Goal: Share content: Share content

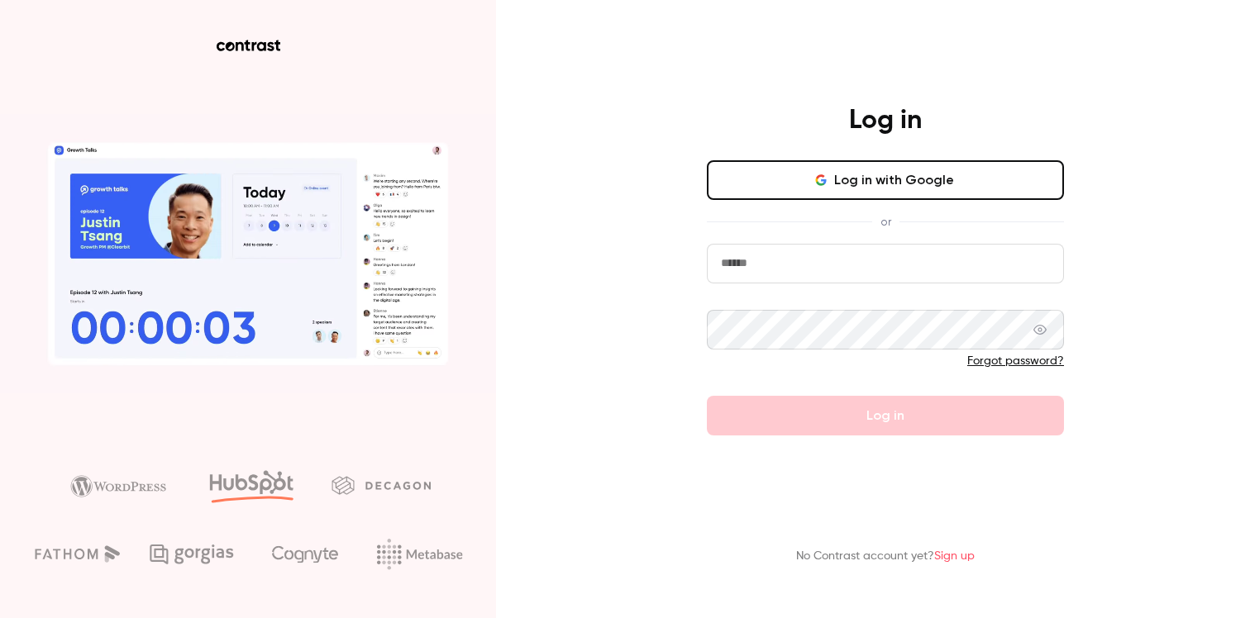
click at [917, 187] on button "Log in with Google" at bounding box center [885, 180] width 357 height 40
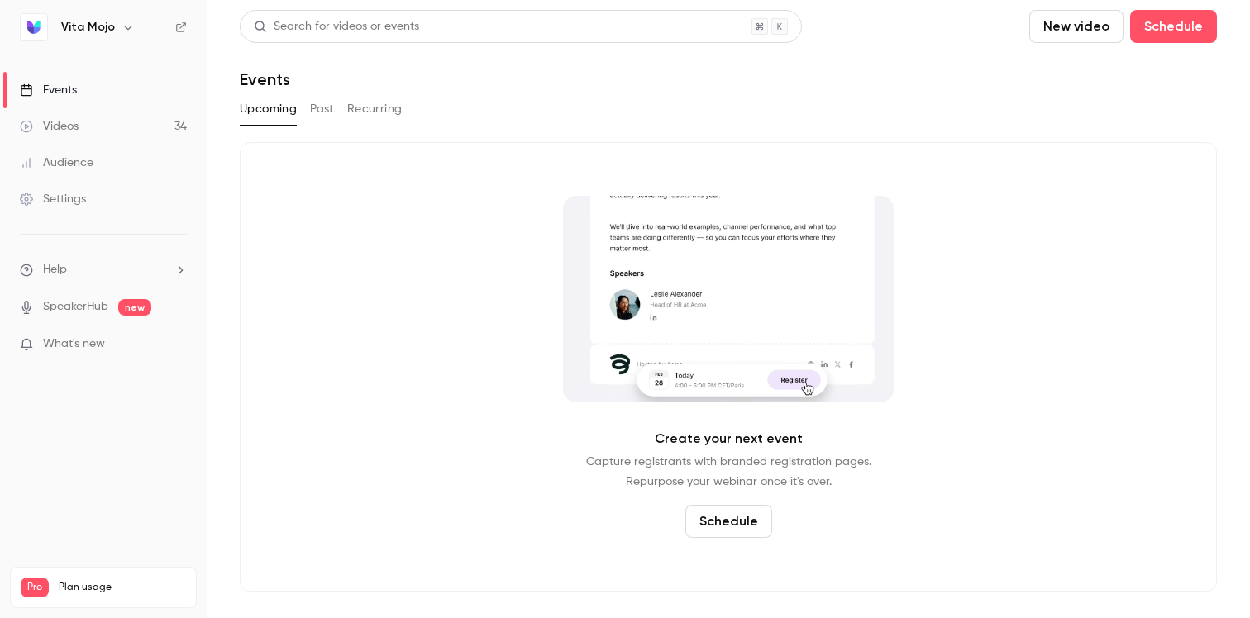
click at [63, 127] on div "Videos" at bounding box center [49, 126] width 59 height 17
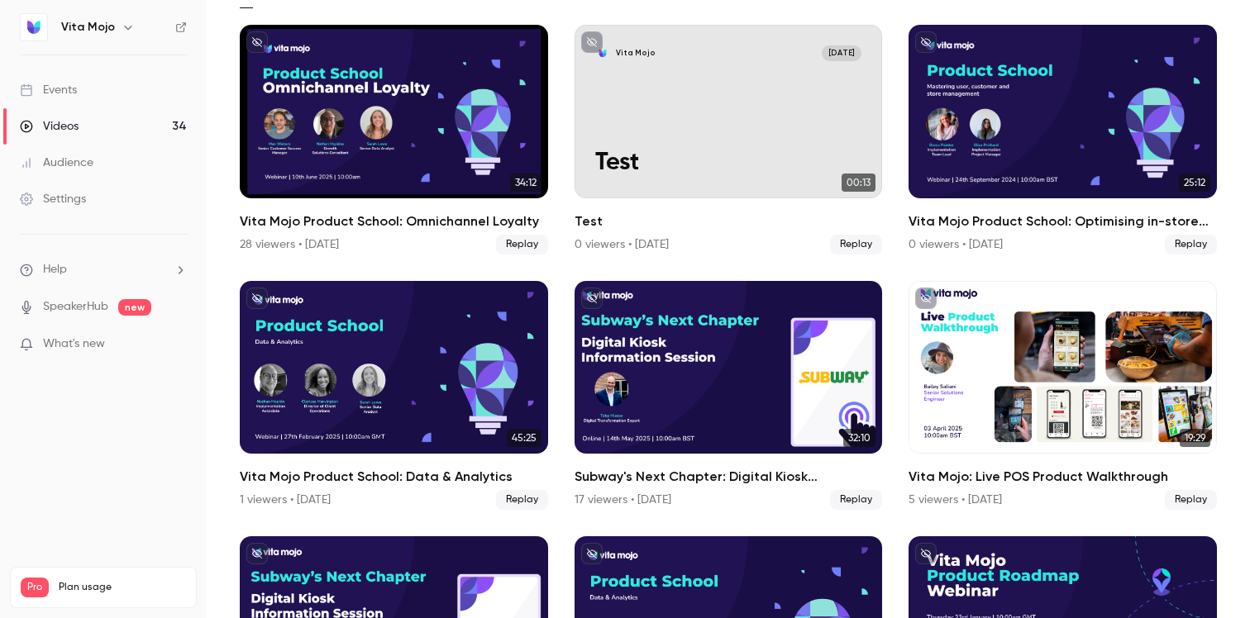
scroll to position [126, 0]
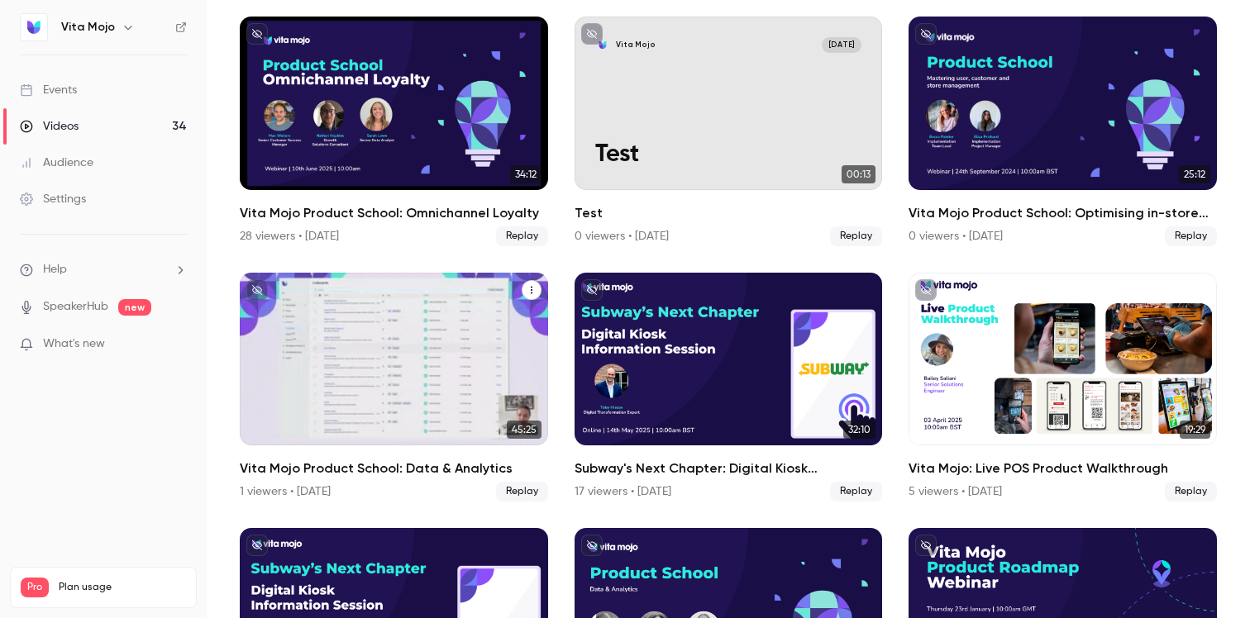
click at [381, 467] on h2 "Vita Mojo Product School: Data & Analytics" at bounding box center [394, 469] width 308 height 20
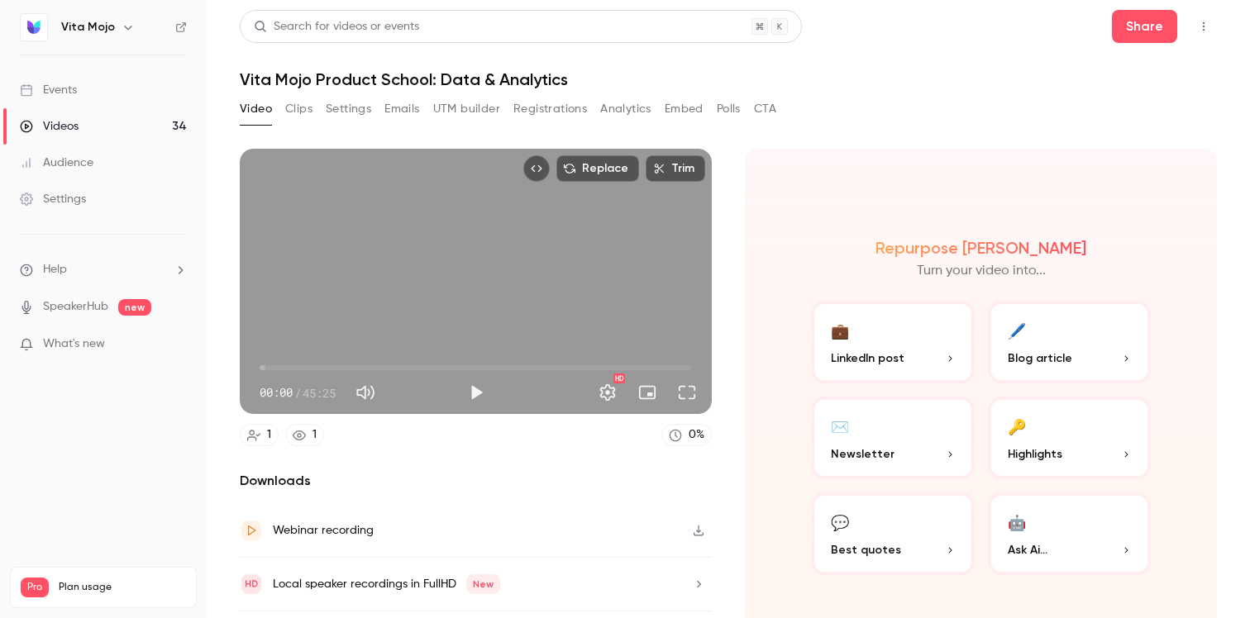
click at [1193, 25] on button "Top Bar Actions" at bounding box center [1203, 26] width 26 height 26
click at [1150, 25] on div at bounding box center [625, 309] width 1250 height 618
click at [1141, 29] on button "Share" at bounding box center [1144, 26] width 65 height 33
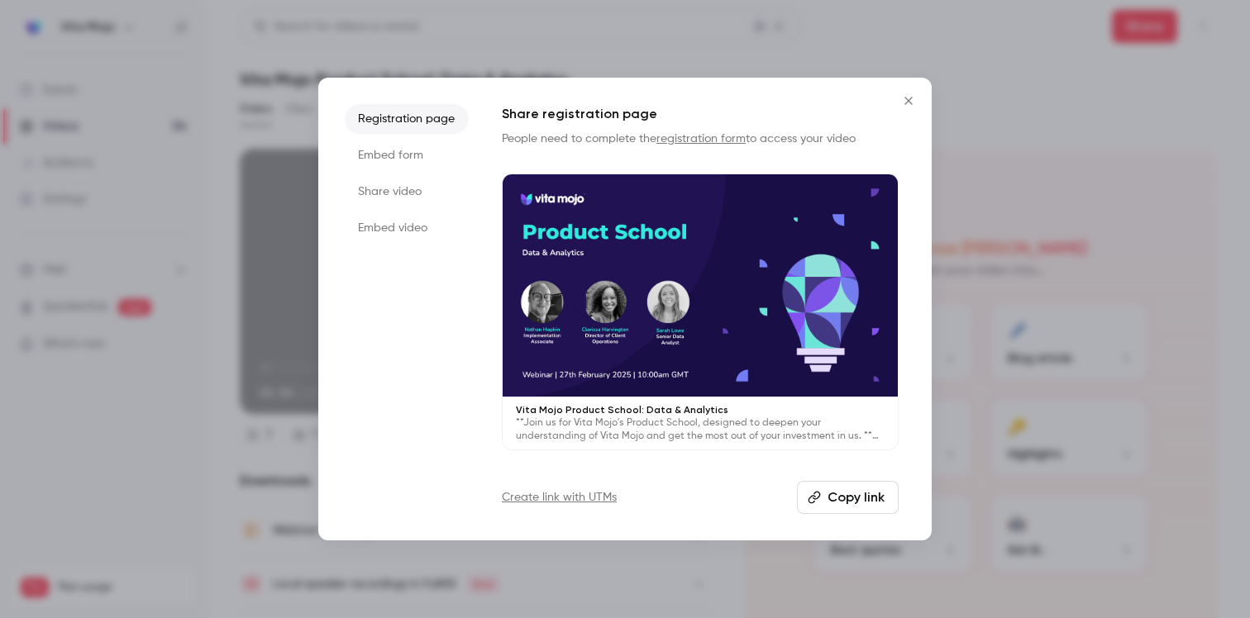
click at [863, 495] on button "Copy link" at bounding box center [848, 497] width 102 height 33
click at [866, 497] on button "Copy link" at bounding box center [848, 497] width 102 height 33
